Goal: Information Seeking & Learning: Compare options

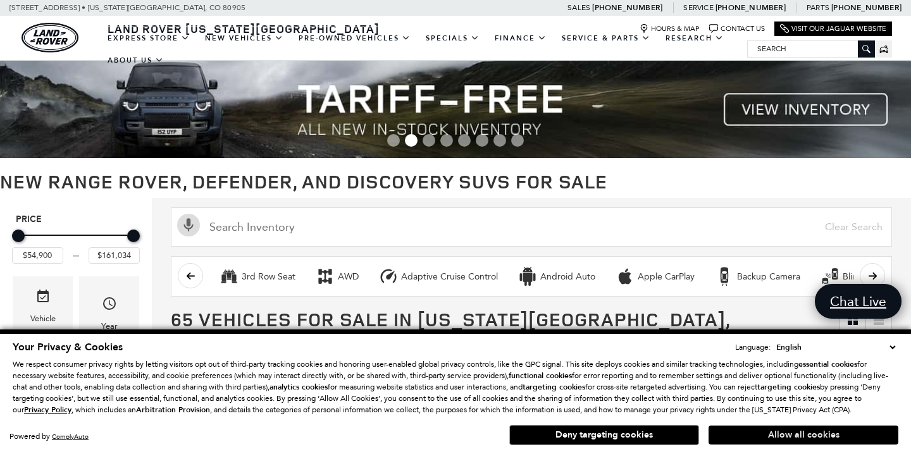
click at [791, 436] on button "Allow all cookies" at bounding box center [804, 435] width 190 height 19
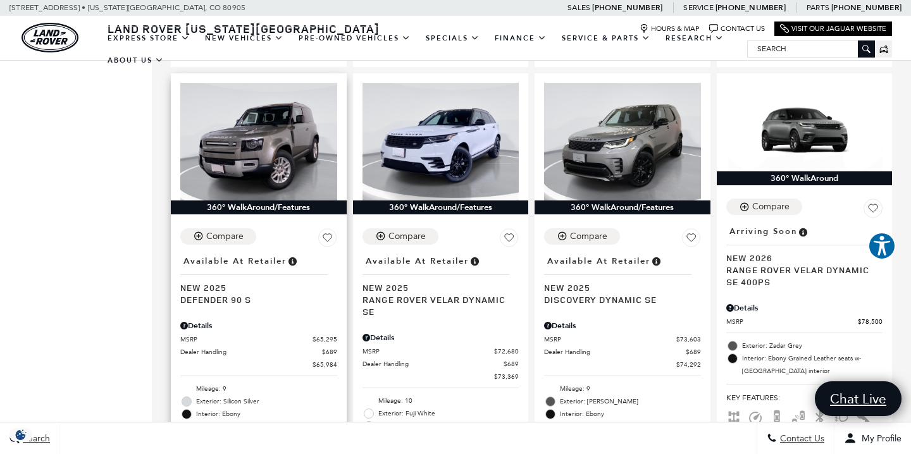
scroll to position [1311, 0]
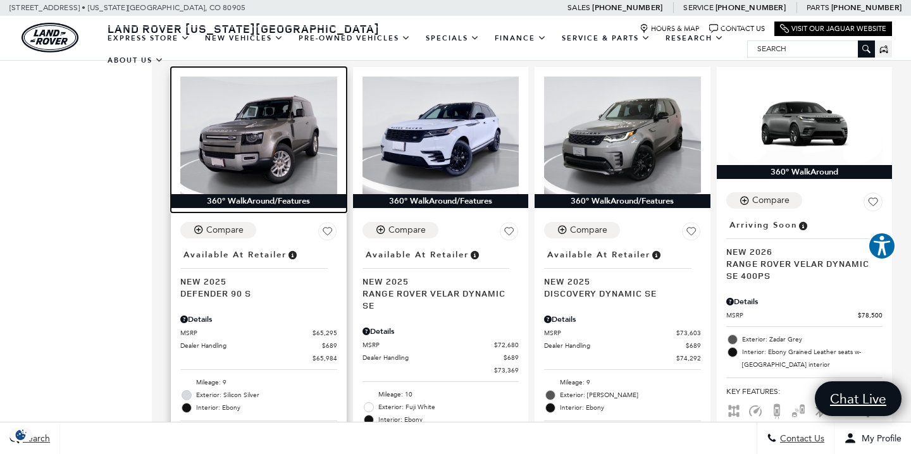
click at [273, 119] on img at bounding box center [258, 136] width 157 height 118
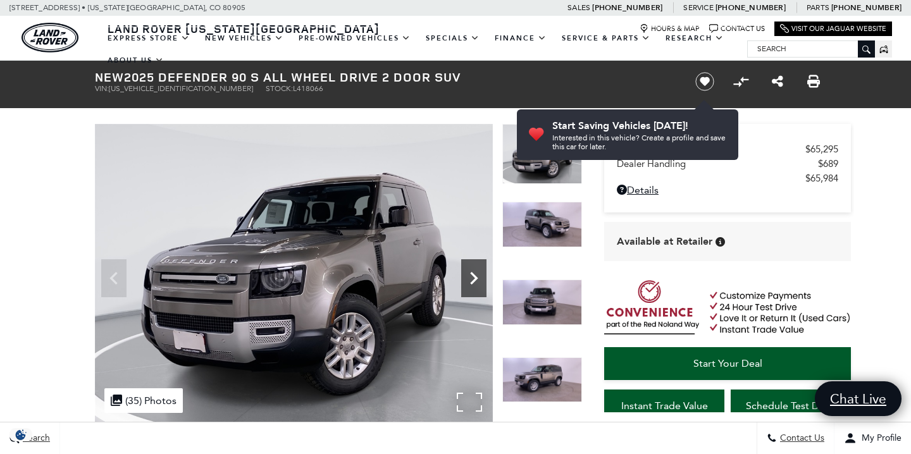
click at [474, 275] on icon "Next" at bounding box center [474, 278] width 8 height 13
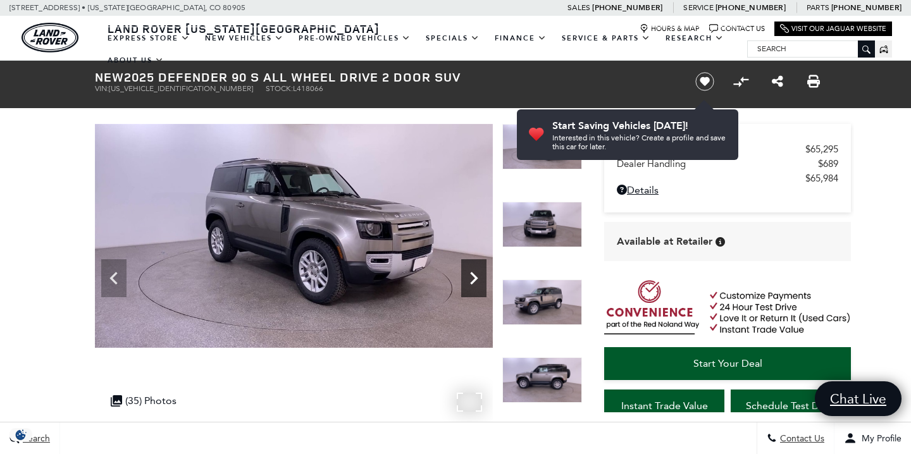
click at [474, 275] on icon "Next" at bounding box center [474, 278] width 8 height 13
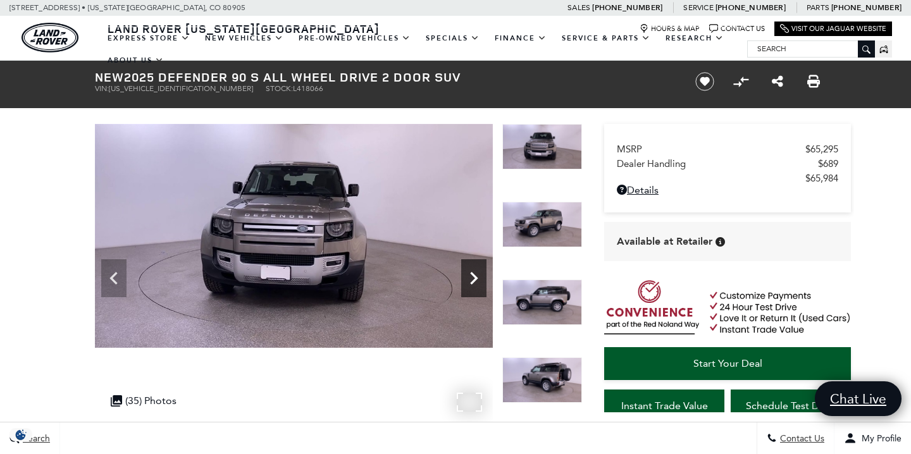
click at [474, 275] on icon "Next" at bounding box center [474, 278] width 8 height 13
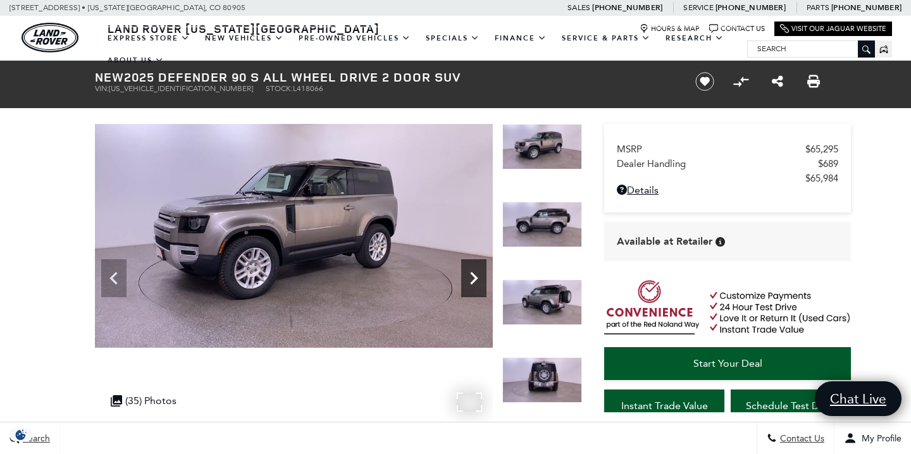
click at [475, 276] on icon "Next" at bounding box center [474, 278] width 8 height 13
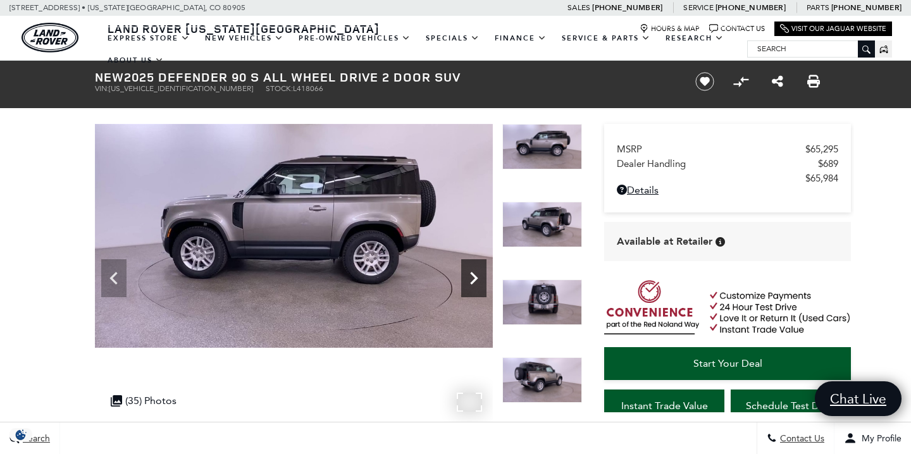
click at [475, 276] on icon "Next" at bounding box center [474, 278] width 8 height 13
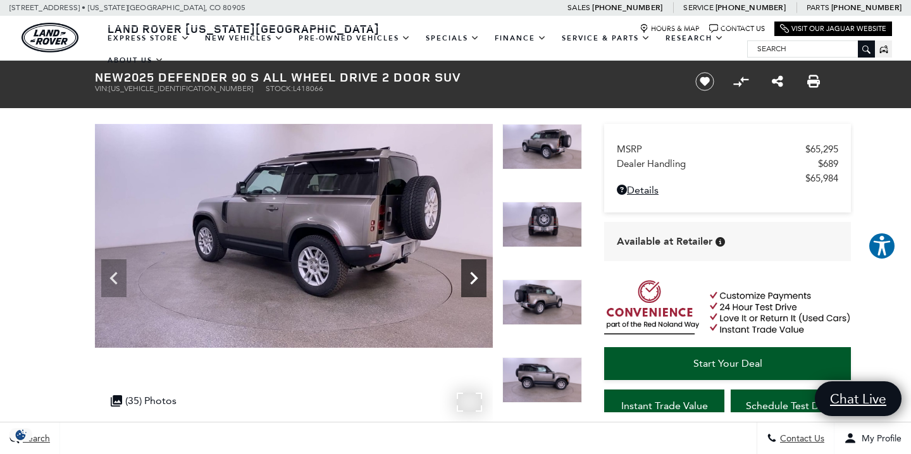
click at [475, 276] on icon "Next" at bounding box center [474, 278] width 8 height 13
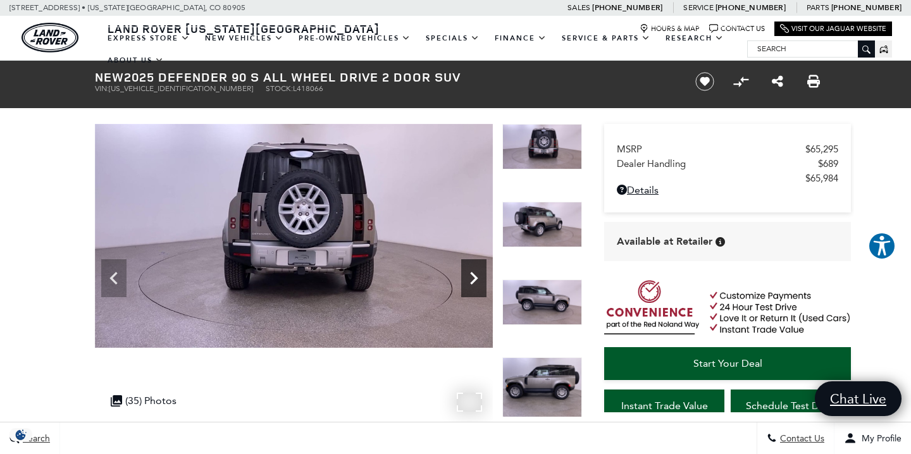
click at [475, 279] on icon "Next" at bounding box center [473, 278] width 25 height 25
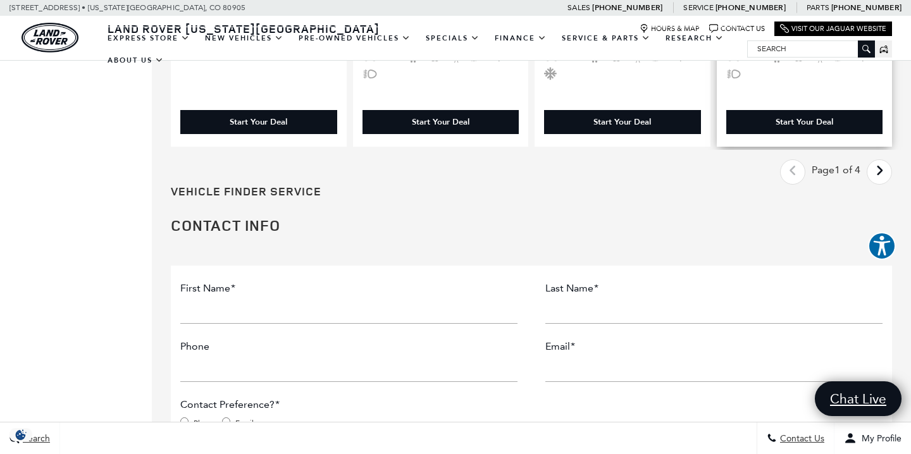
scroll to position [2662, 0]
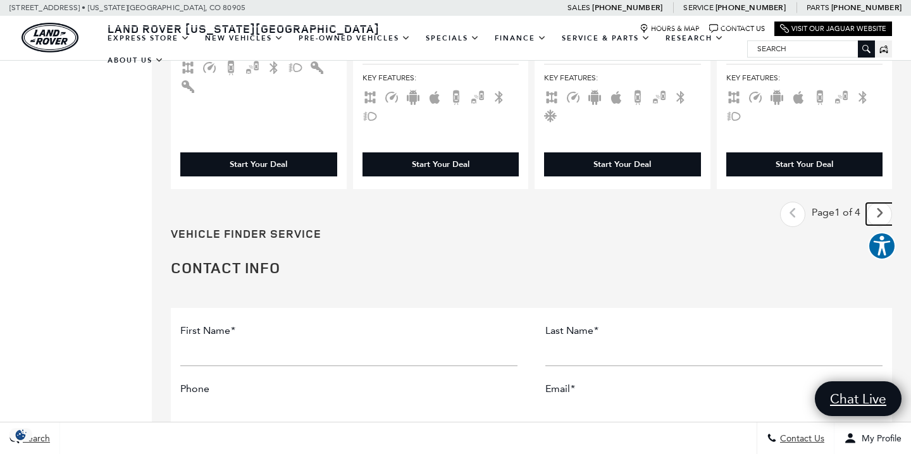
click at [877, 203] on icon "next page" at bounding box center [880, 213] width 8 height 20
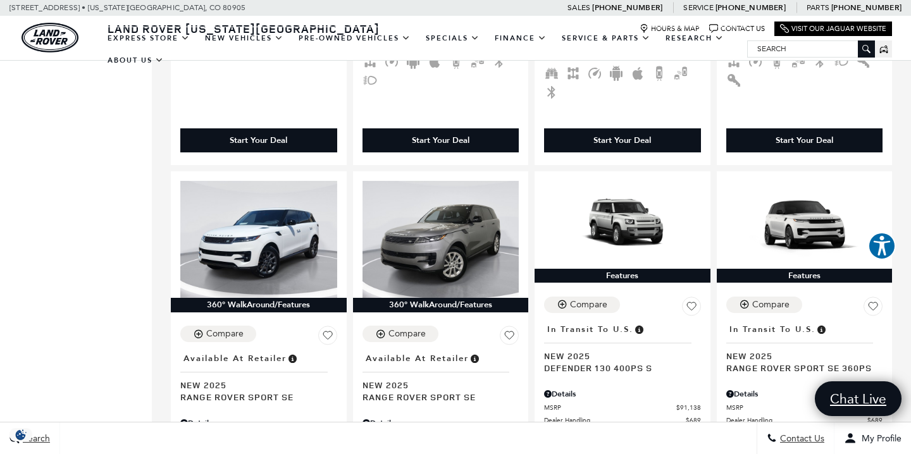
scroll to position [575, 0]
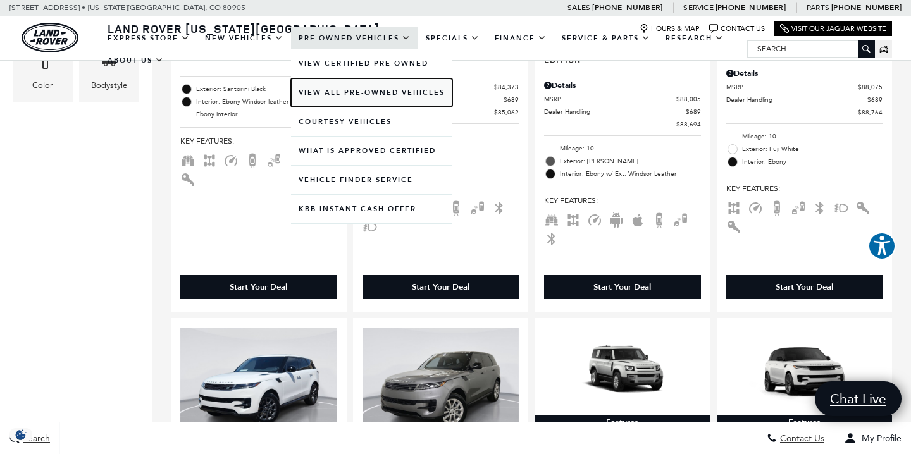
click at [357, 91] on link "View All Pre-Owned Vehicles" at bounding box center [371, 92] width 161 height 28
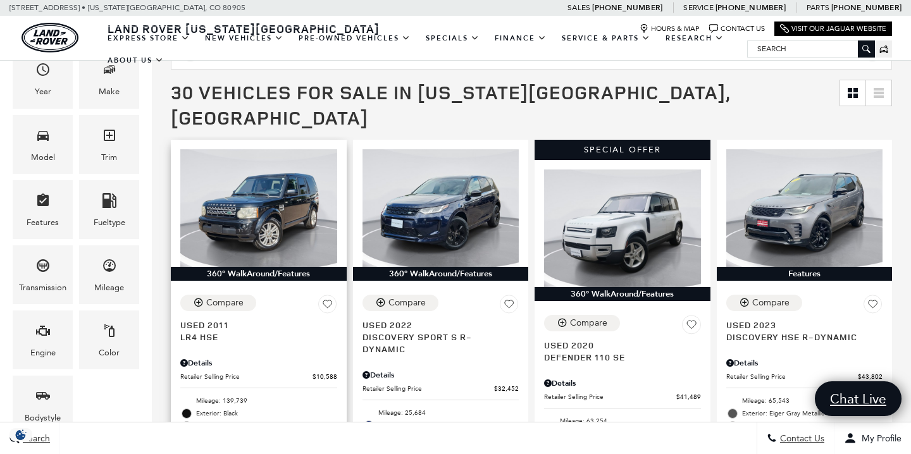
scroll to position [246, 0]
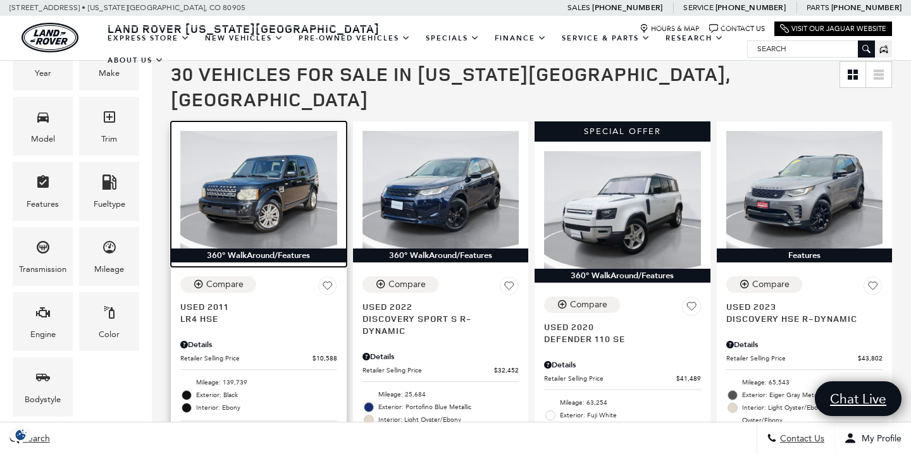
click at [264, 182] on img at bounding box center [258, 190] width 157 height 118
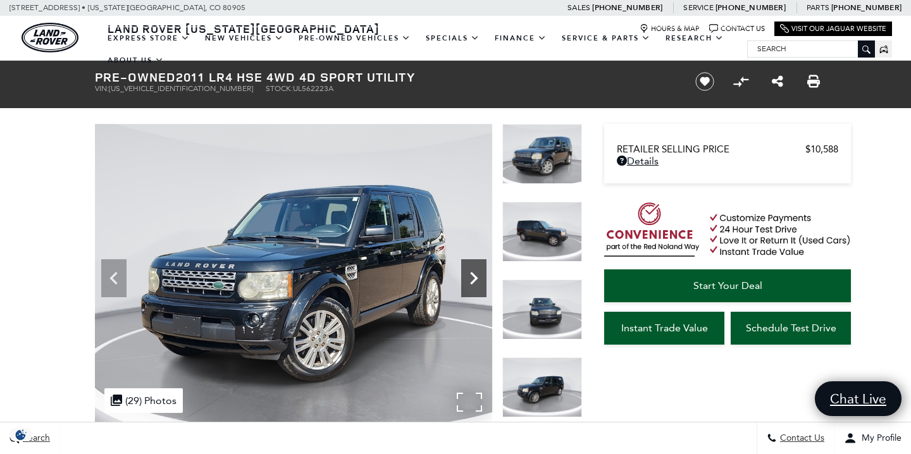
click at [474, 280] on icon "Next" at bounding box center [474, 278] width 8 height 13
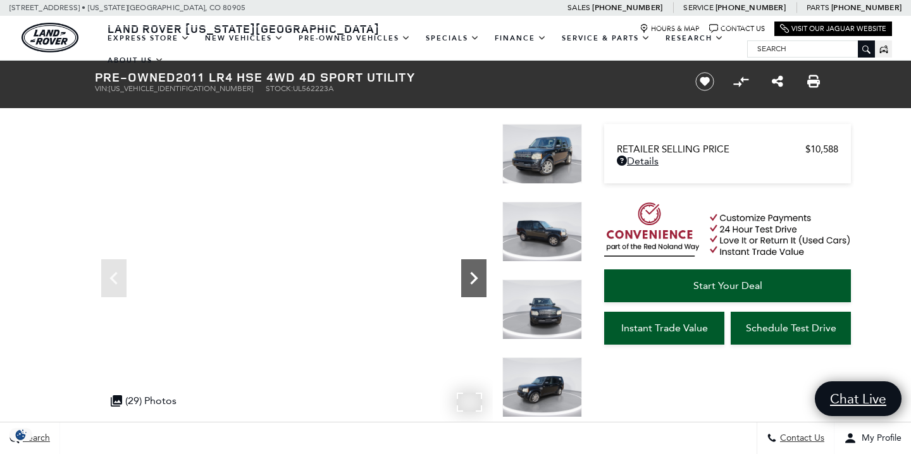
click at [478, 279] on icon "Next" at bounding box center [473, 278] width 25 height 25
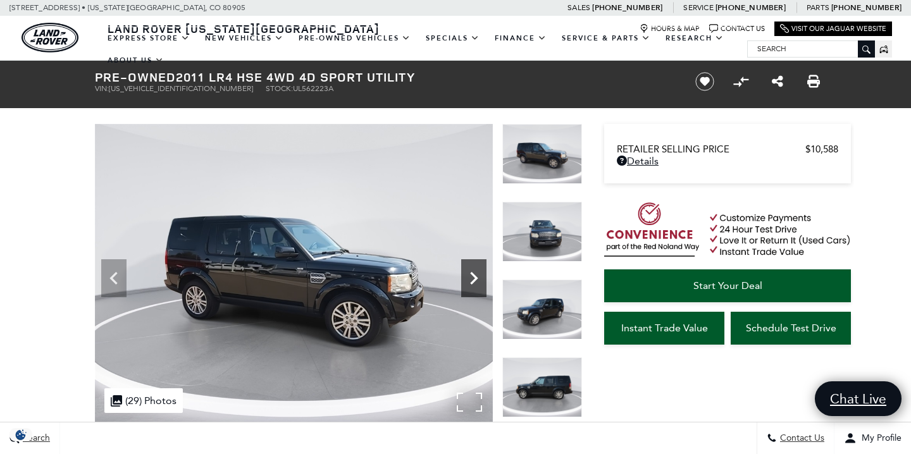
click at [478, 279] on icon "Next" at bounding box center [473, 278] width 25 height 25
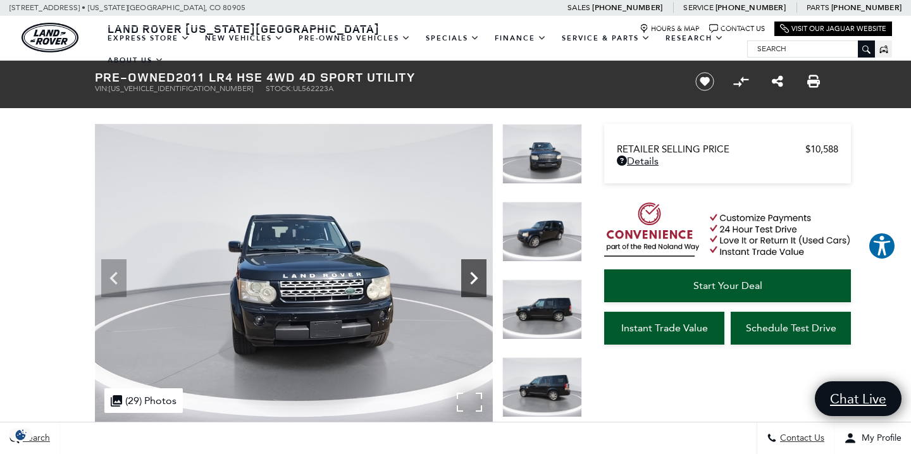
click at [477, 279] on icon "Next" at bounding box center [474, 278] width 8 height 13
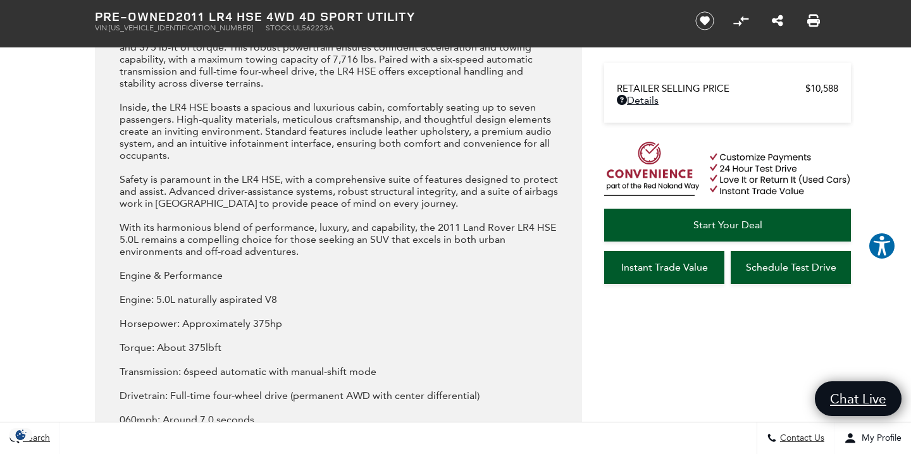
scroll to position [1380, 0]
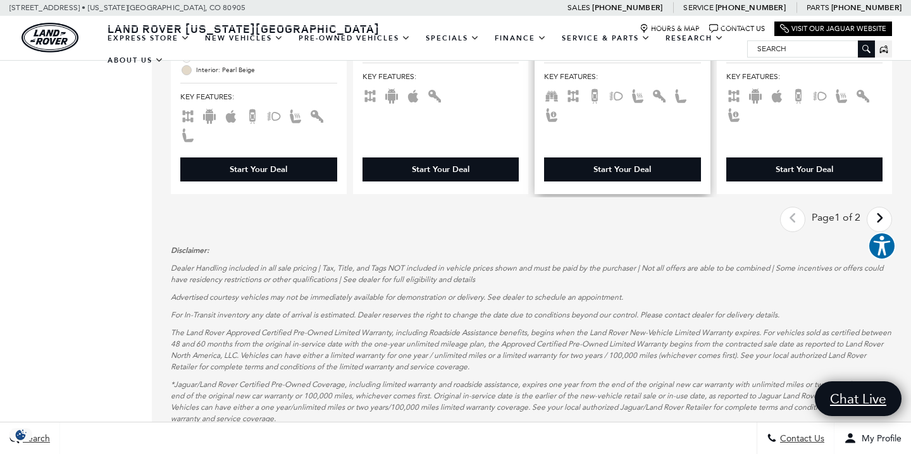
scroll to position [2423, 0]
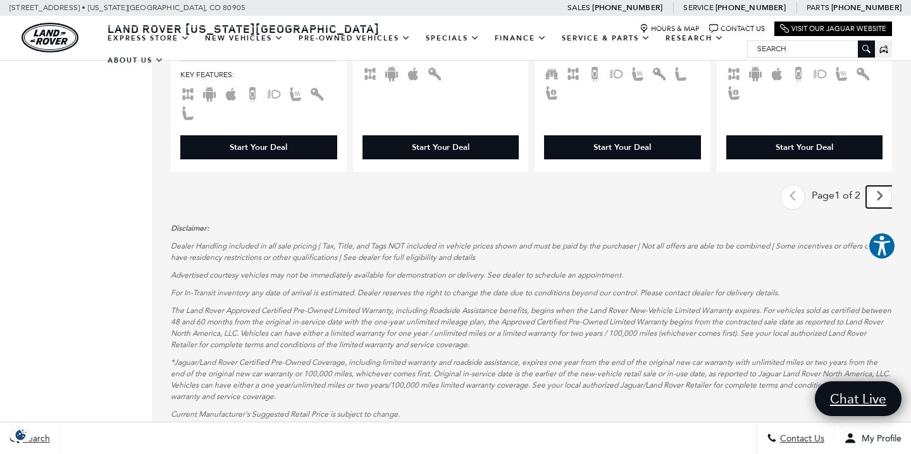
click at [873, 186] on link "Next - Page" at bounding box center [880, 197] width 27 height 22
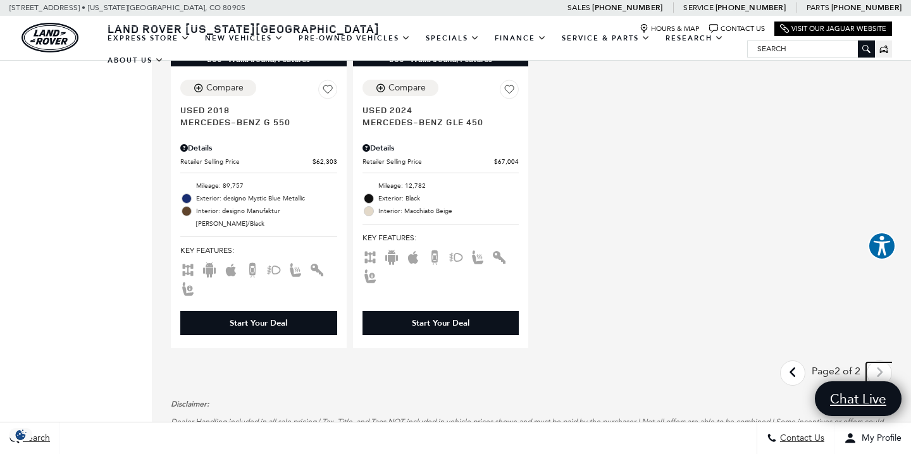
scroll to position [1327, 0]
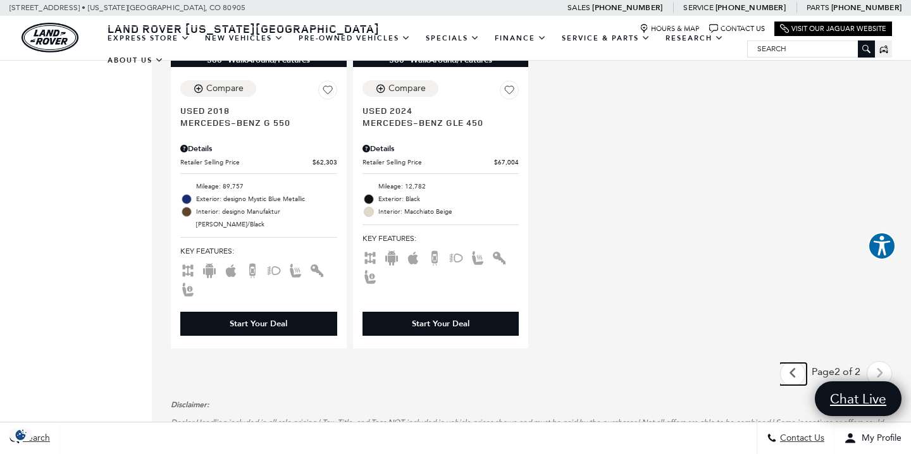
click at [789, 363] on icon "previous page" at bounding box center [793, 373] width 8 height 20
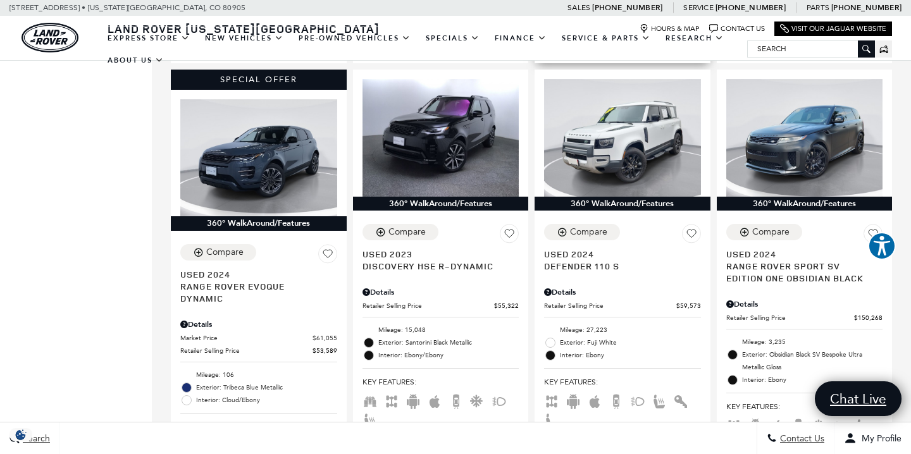
scroll to position [1199, 0]
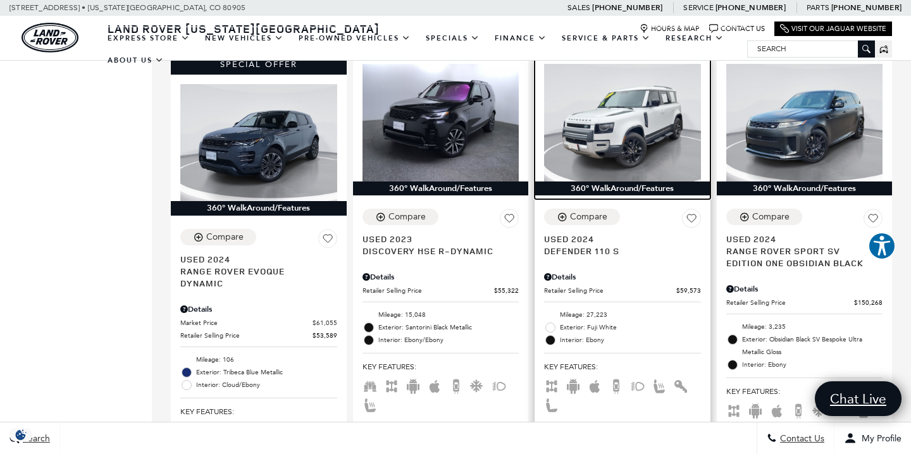
click at [632, 121] on img at bounding box center [622, 123] width 157 height 118
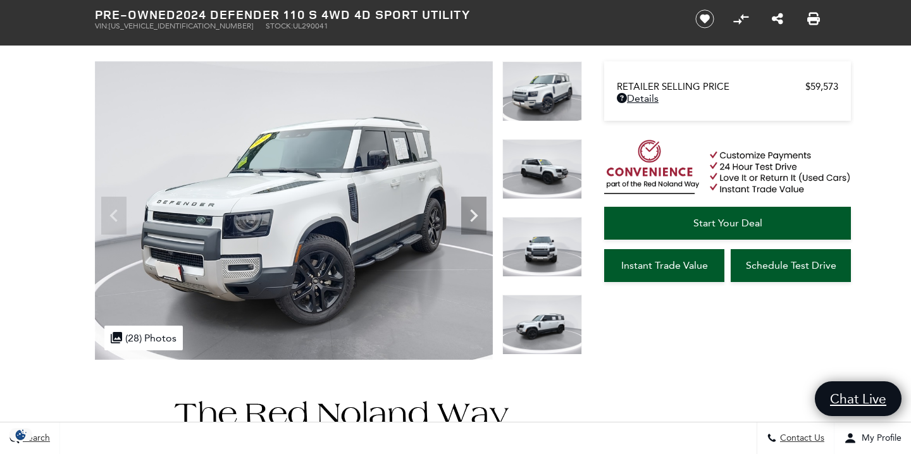
scroll to position [105, 0]
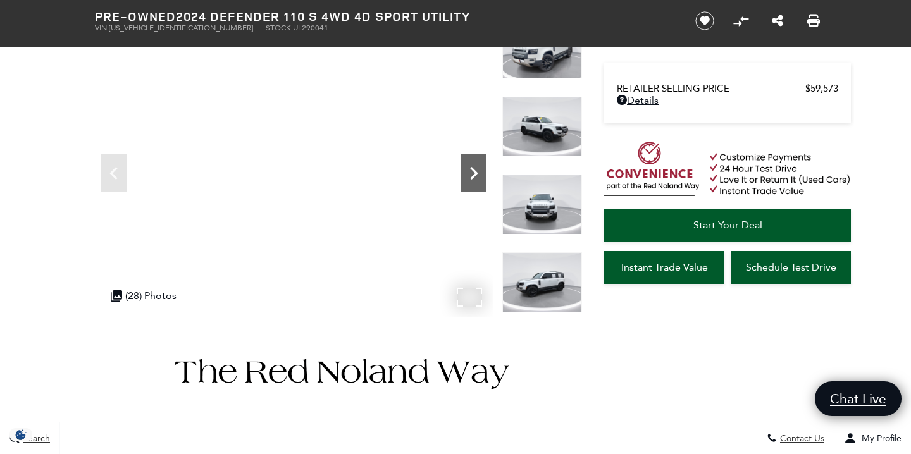
click at [473, 166] on icon "Next" at bounding box center [473, 173] width 25 height 25
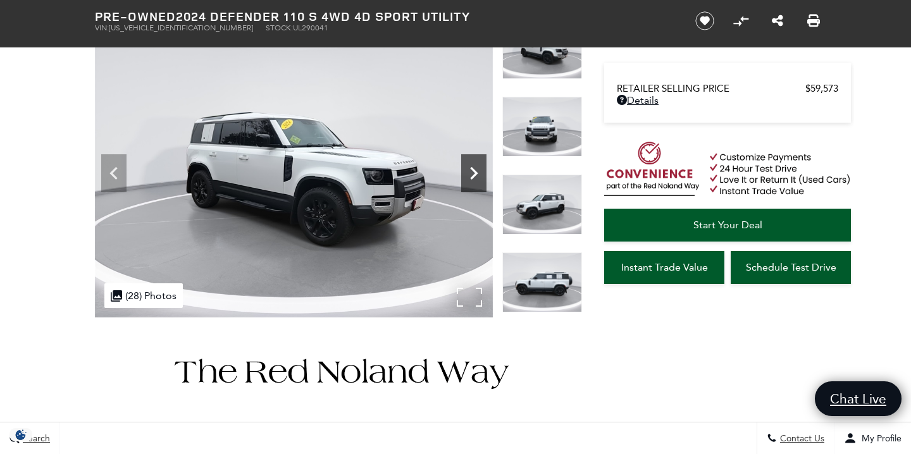
click at [473, 166] on icon "Next" at bounding box center [473, 173] width 25 height 25
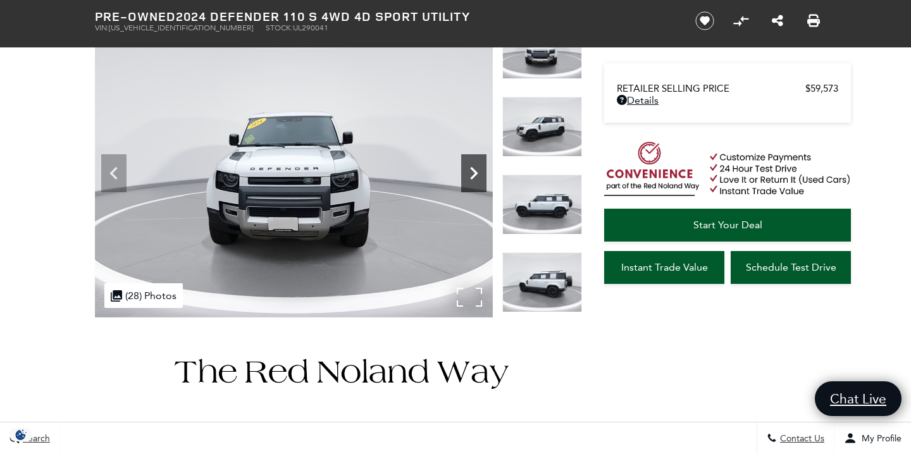
click at [473, 166] on icon "Next" at bounding box center [473, 173] width 25 height 25
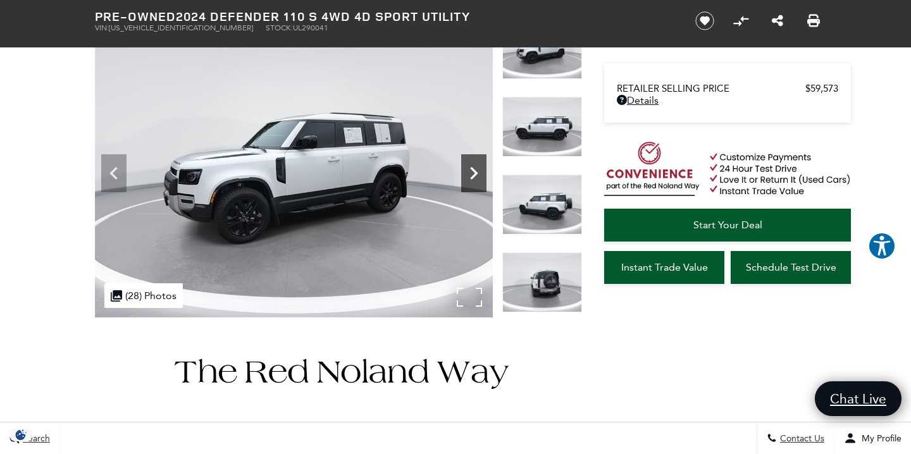
click at [473, 166] on icon "Next" at bounding box center [473, 173] width 25 height 25
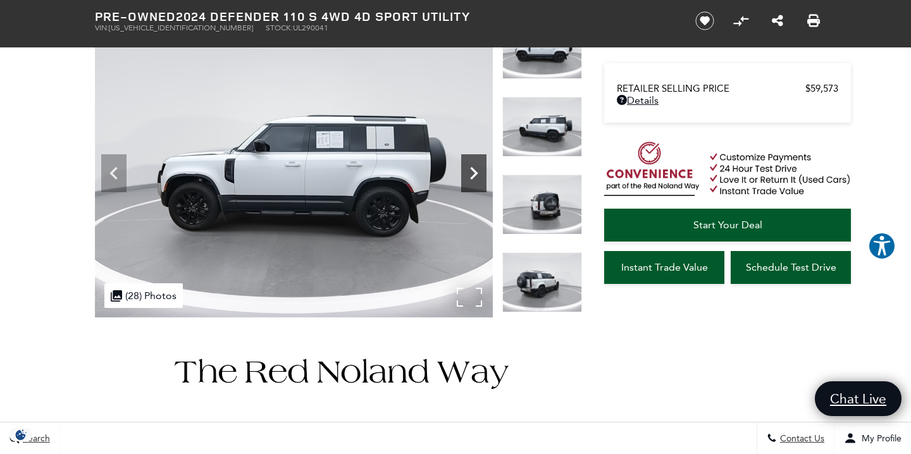
click at [483, 175] on icon "Next" at bounding box center [473, 173] width 25 height 25
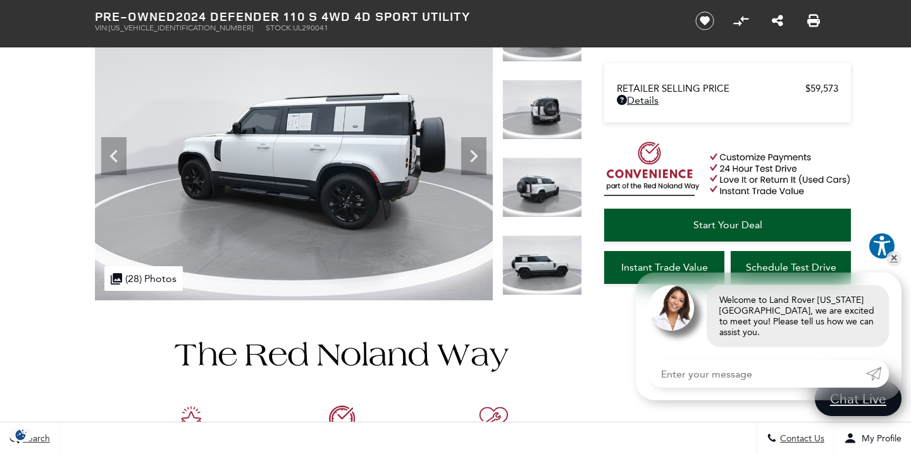
scroll to position [0, 0]
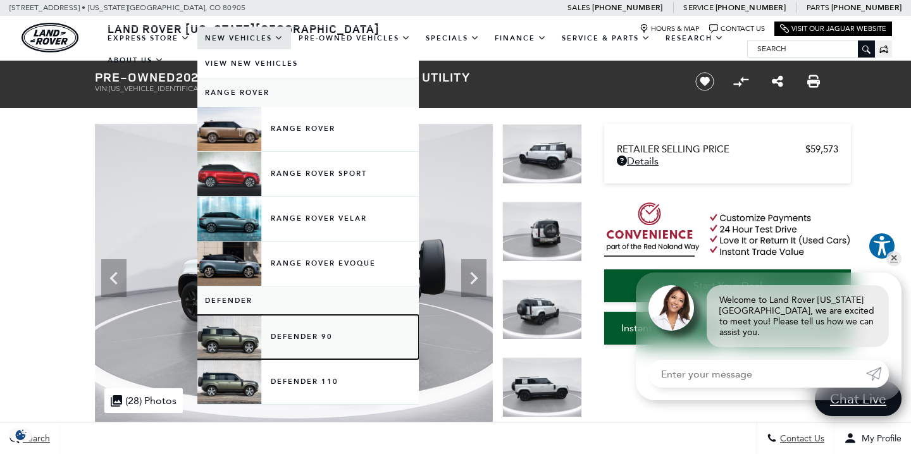
click at [230, 341] on link "Defender 90" at bounding box center [308, 337] width 222 height 44
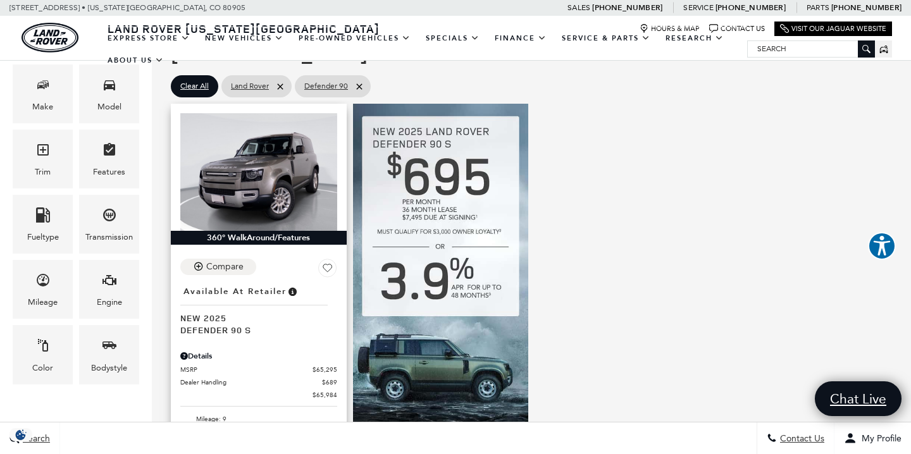
scroll to position [253, 0]
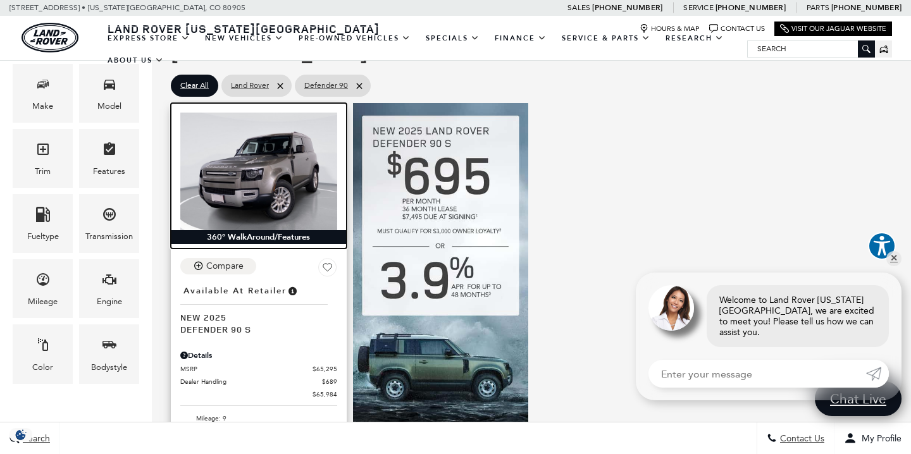
click at [266, 158] on img at bounding box center [258, 172] width 157 height 118
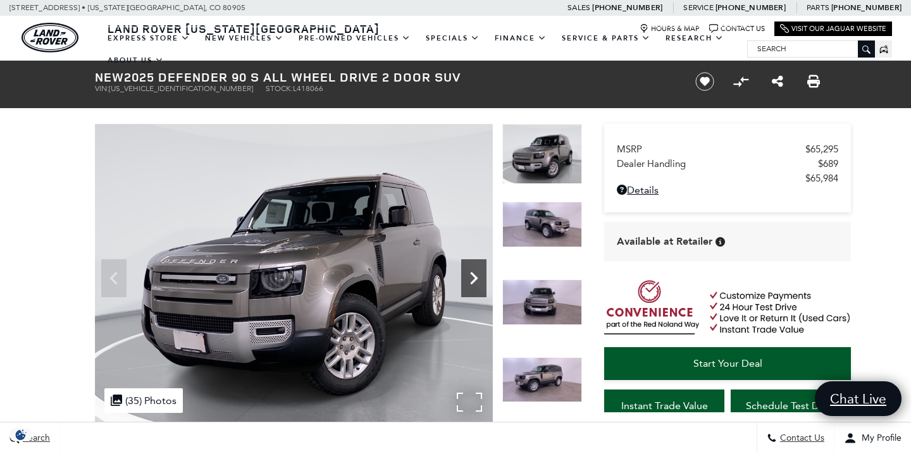
click at [474, 275] on icon "Next" at bounding box center [474, 278] width 8 height 13
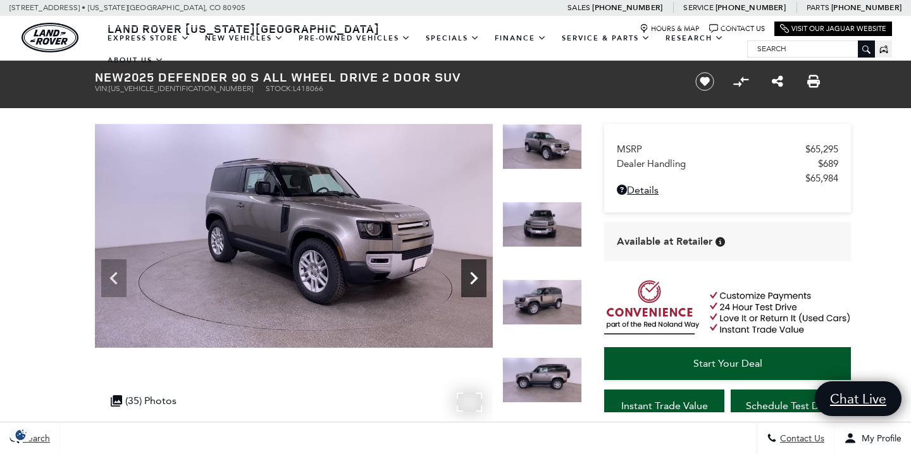
click at [474, 276] on icon "Next" at bounding box center [474, 278] width 8 height 13
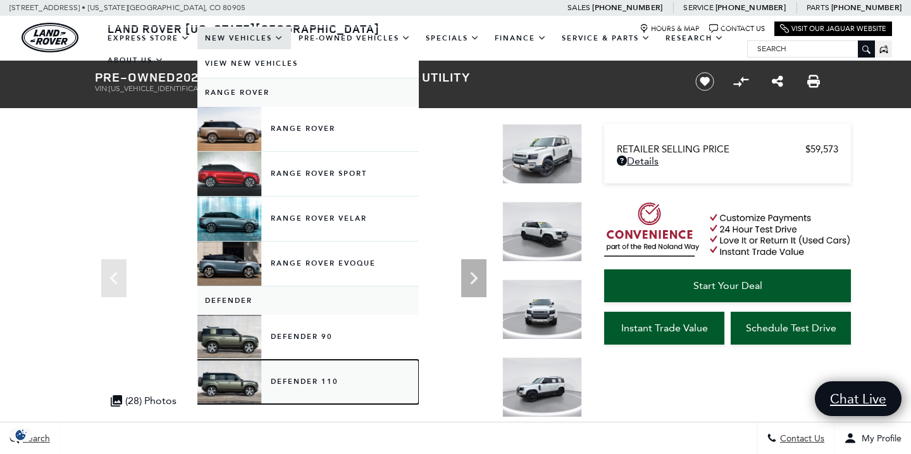
click at [232, 391] on link "Defender 110" at bounding box center [308, 382] width 222 height 44
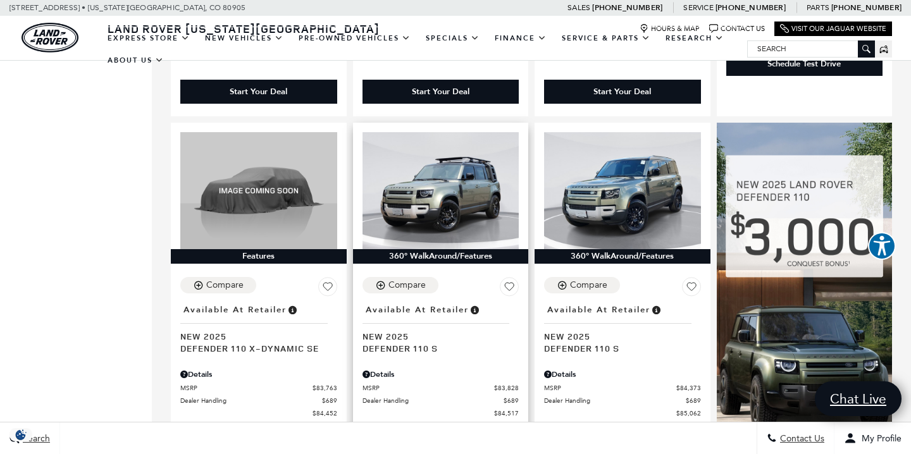
scroll to position [719, 0]
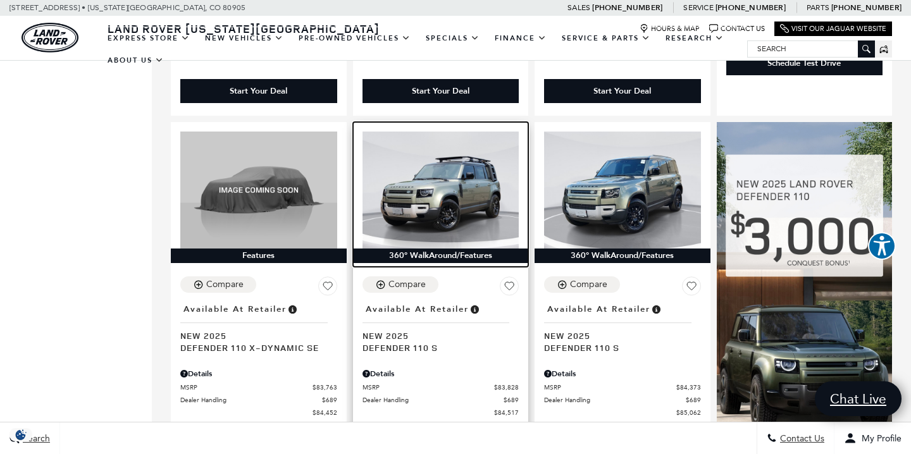
click at [477, 177] on img at bounding box center [441, 191] width 157 height 118
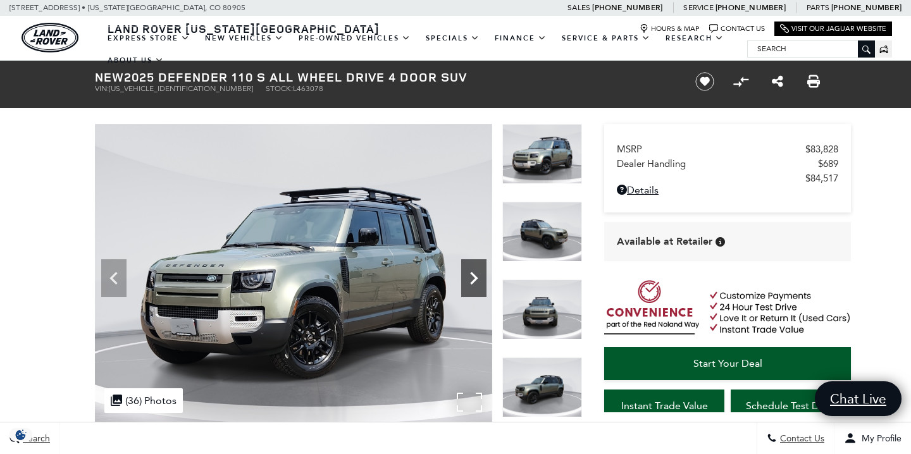
click at [471, 280] on icon "Next" at bounding box center [473, 278] width 25 height 25
click at [471, 279] on icon "Next" at bounding box center [473, 278] width 25 height 25
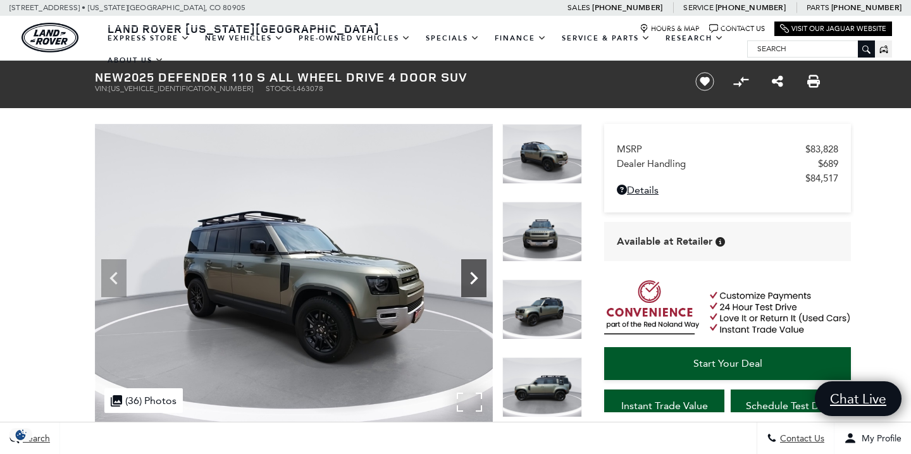
click at [479, 279] on icon "Next" at bounding box center [473, 278] width 25 height 25
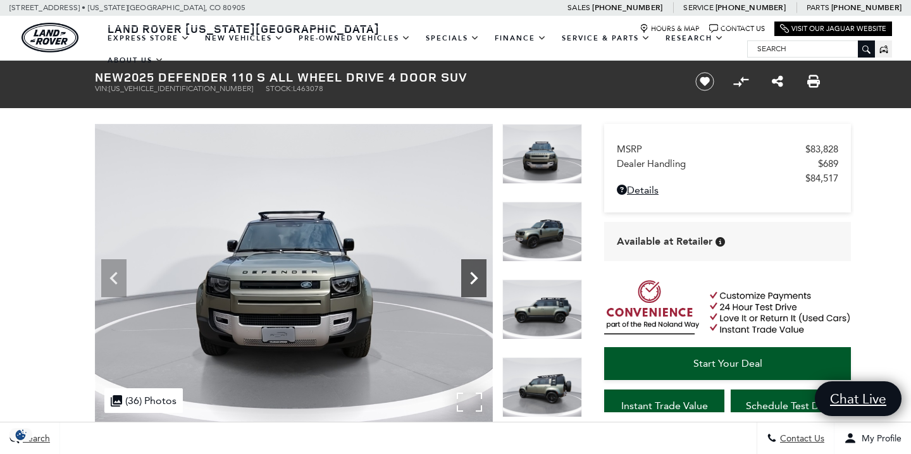
click at [479, 279] on icon "Next" at bounding box center [473, 278] width 25 height 25
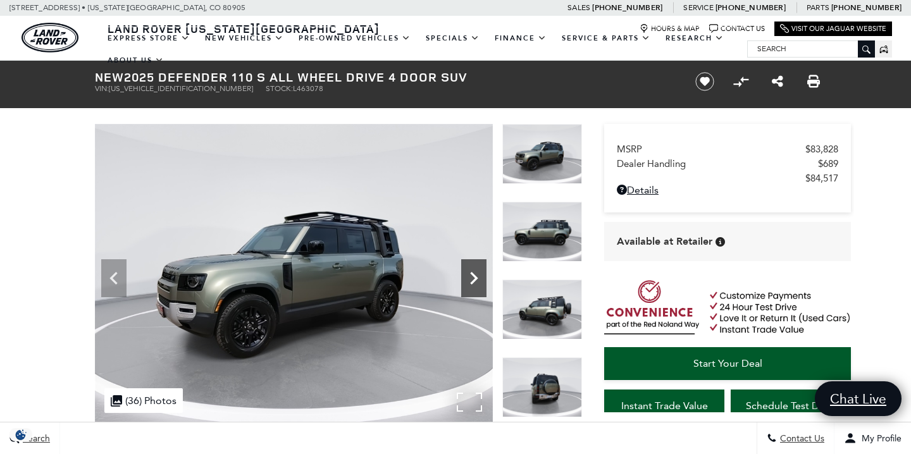
click at [479, 279] on icon "Next" at bounding box center [473, 278] width 25 height 25
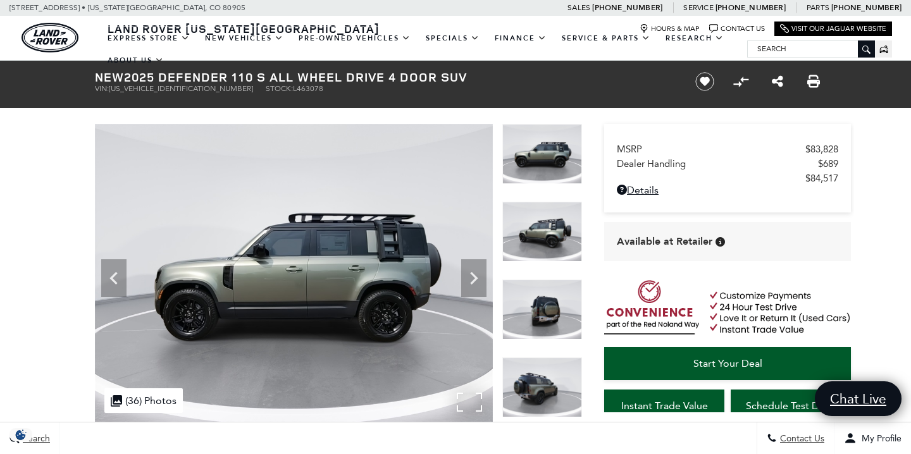
scroll to position [1, 0]
